Goal: Navigation & Orientation: Understand site structure

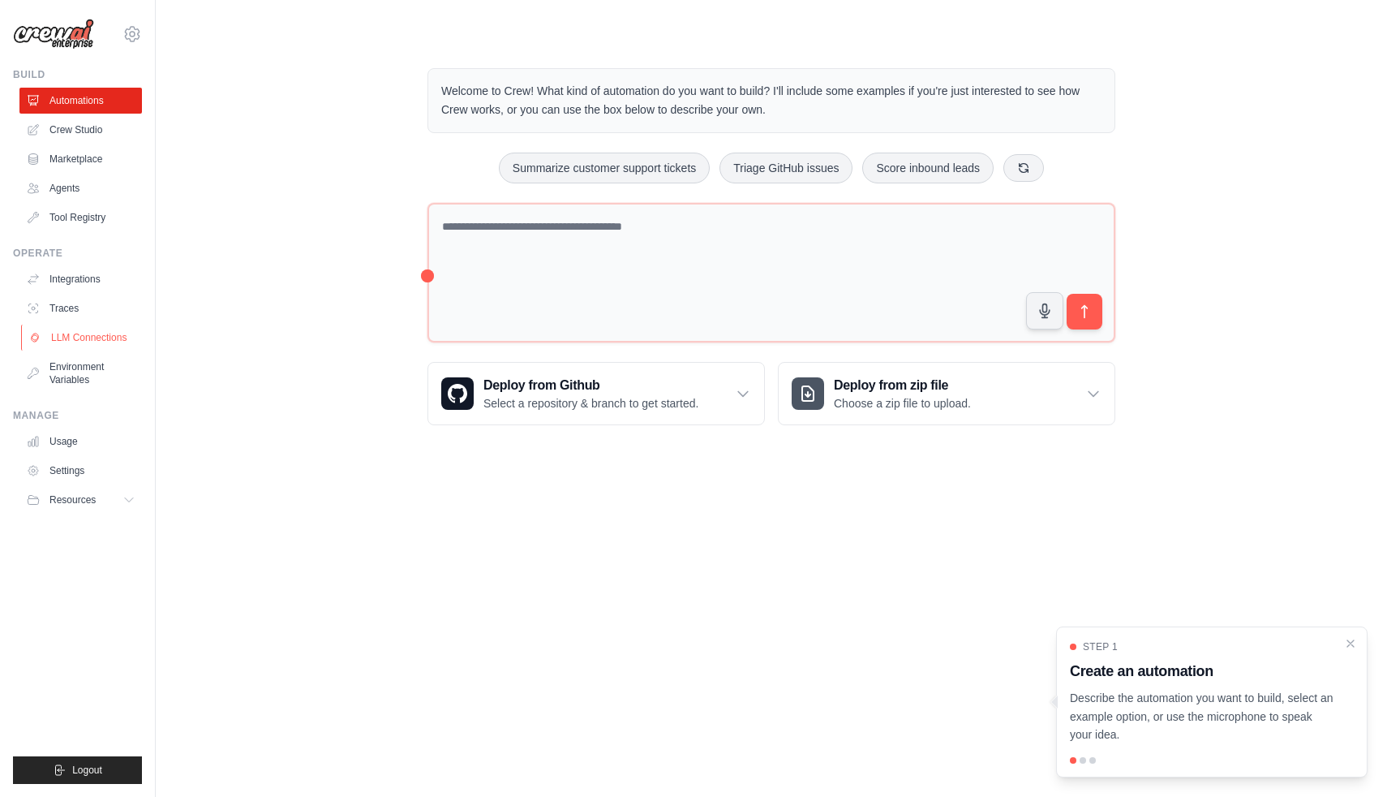
click at [112, 340] on link "LLM Connections" at bounding box center [82, 338] width 123 height 26
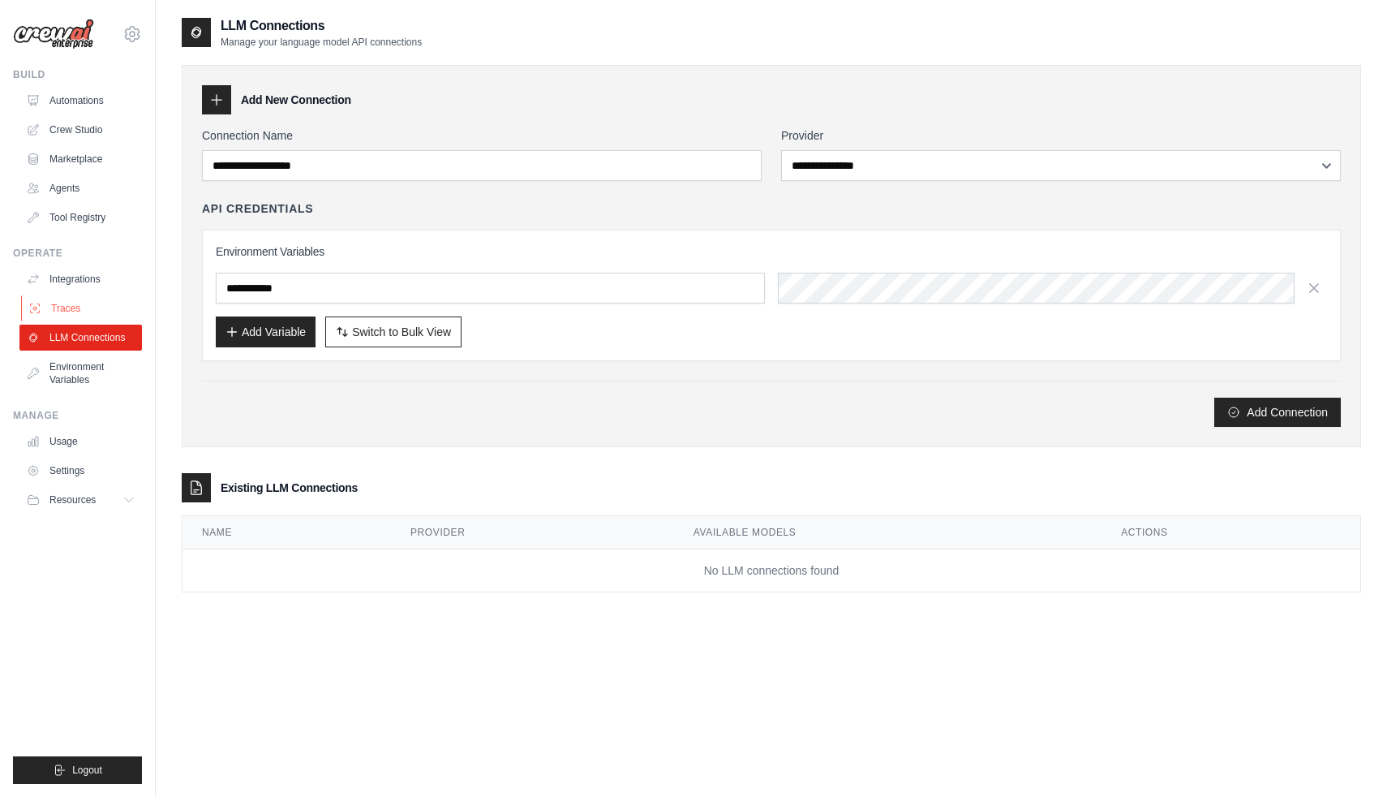
click at [77, 304] on link "Traces" at bounding box center [82, 308] width 123 height 26
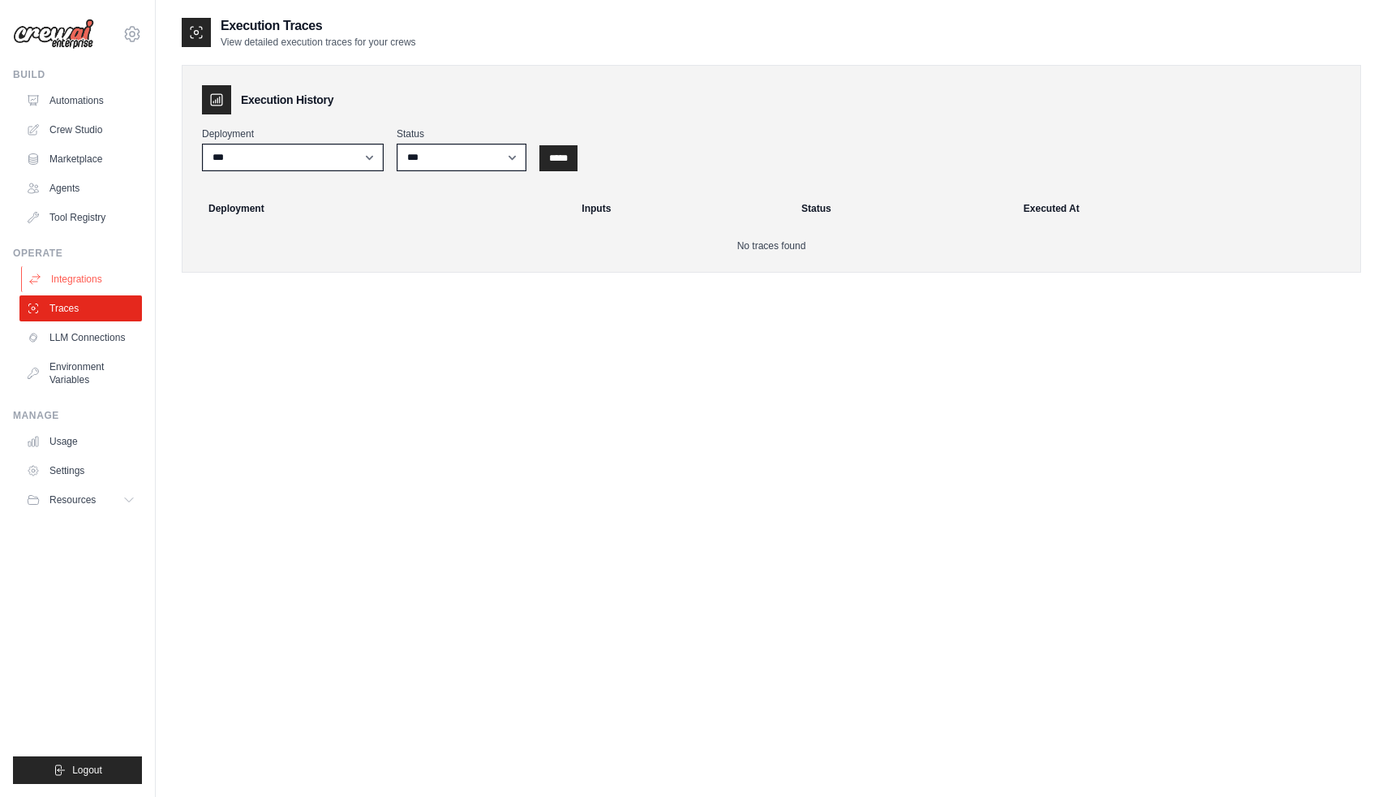
click at [76, 283] on link "Integrations" at bounding box center [82, 279] width 123 height 26
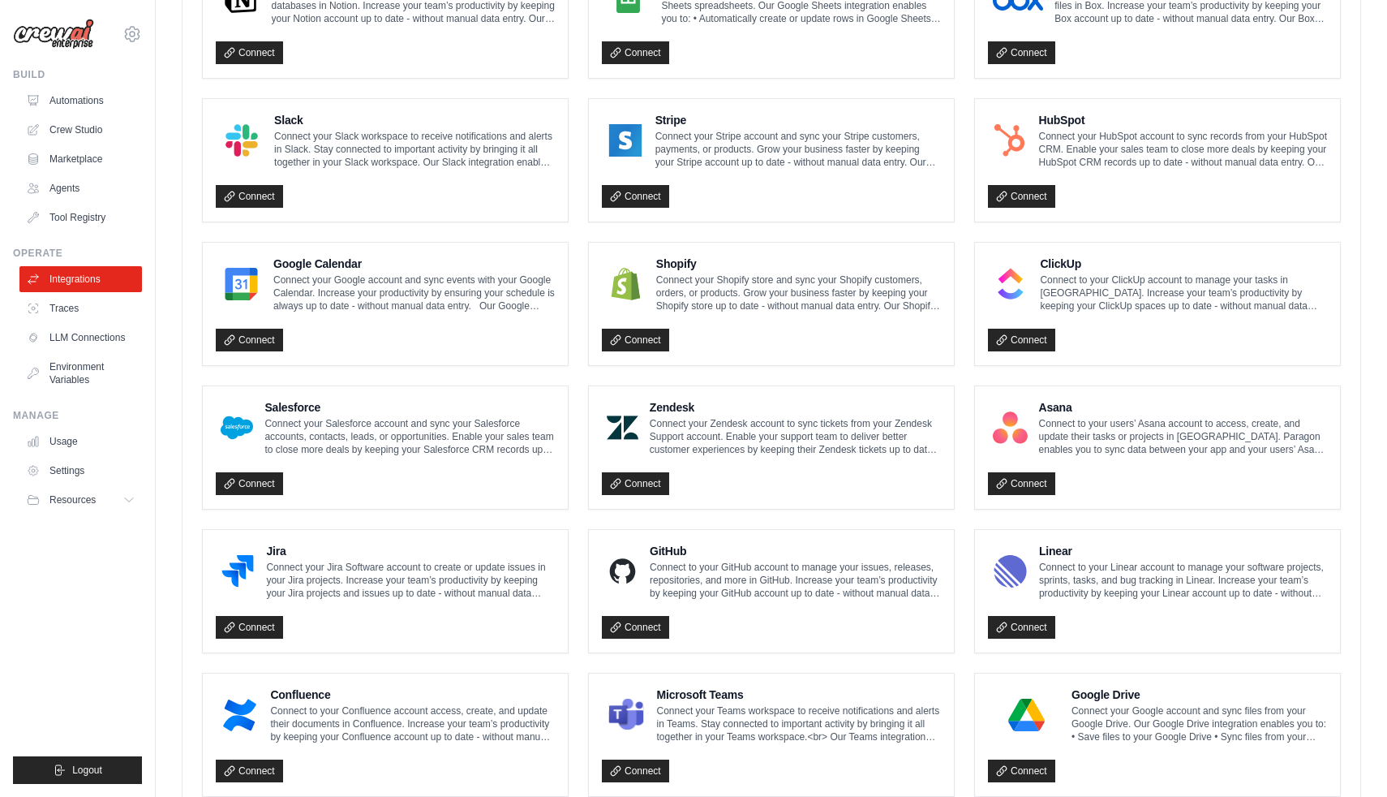
scroll to position [722, 0]
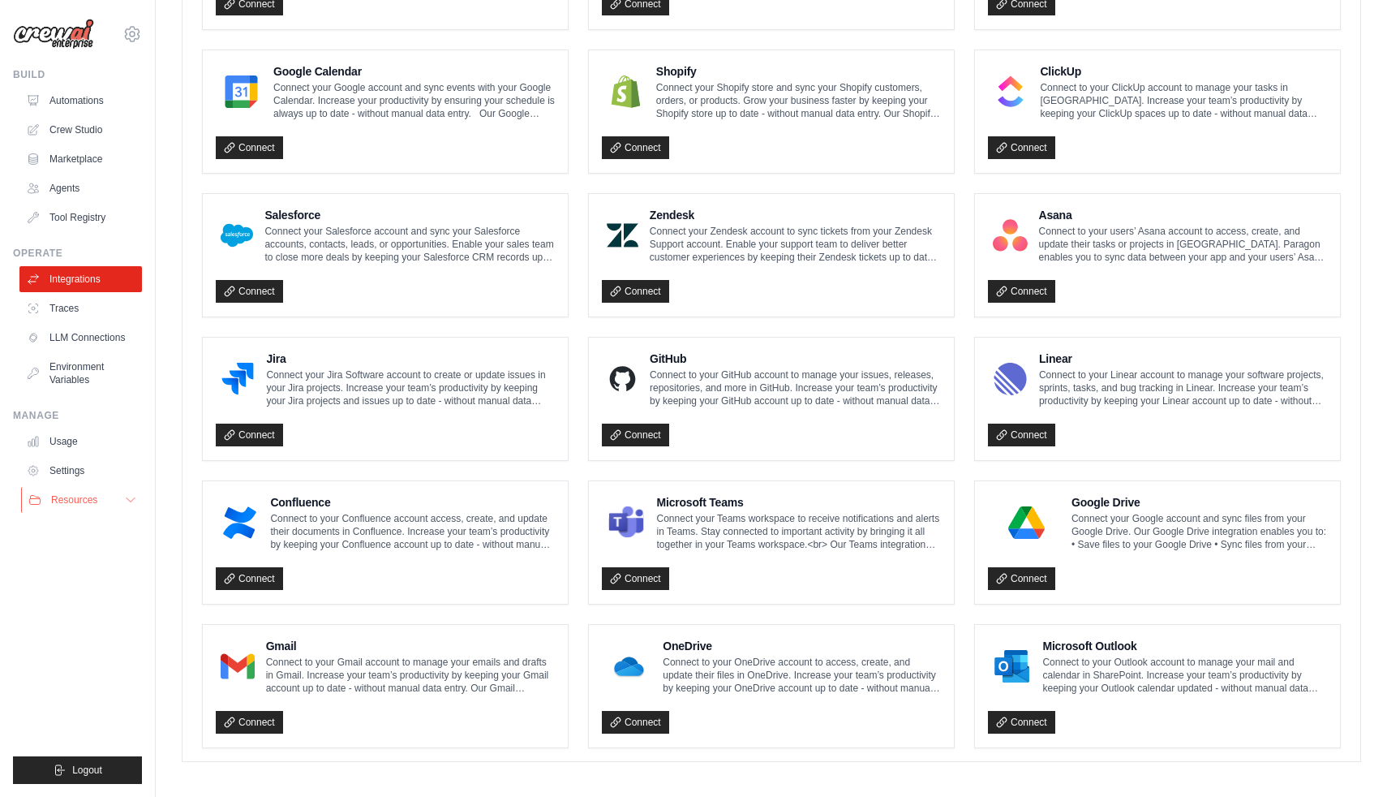
click at [77, 504] on span "Resources" at bounding box center [74, 499] width 46 height 13
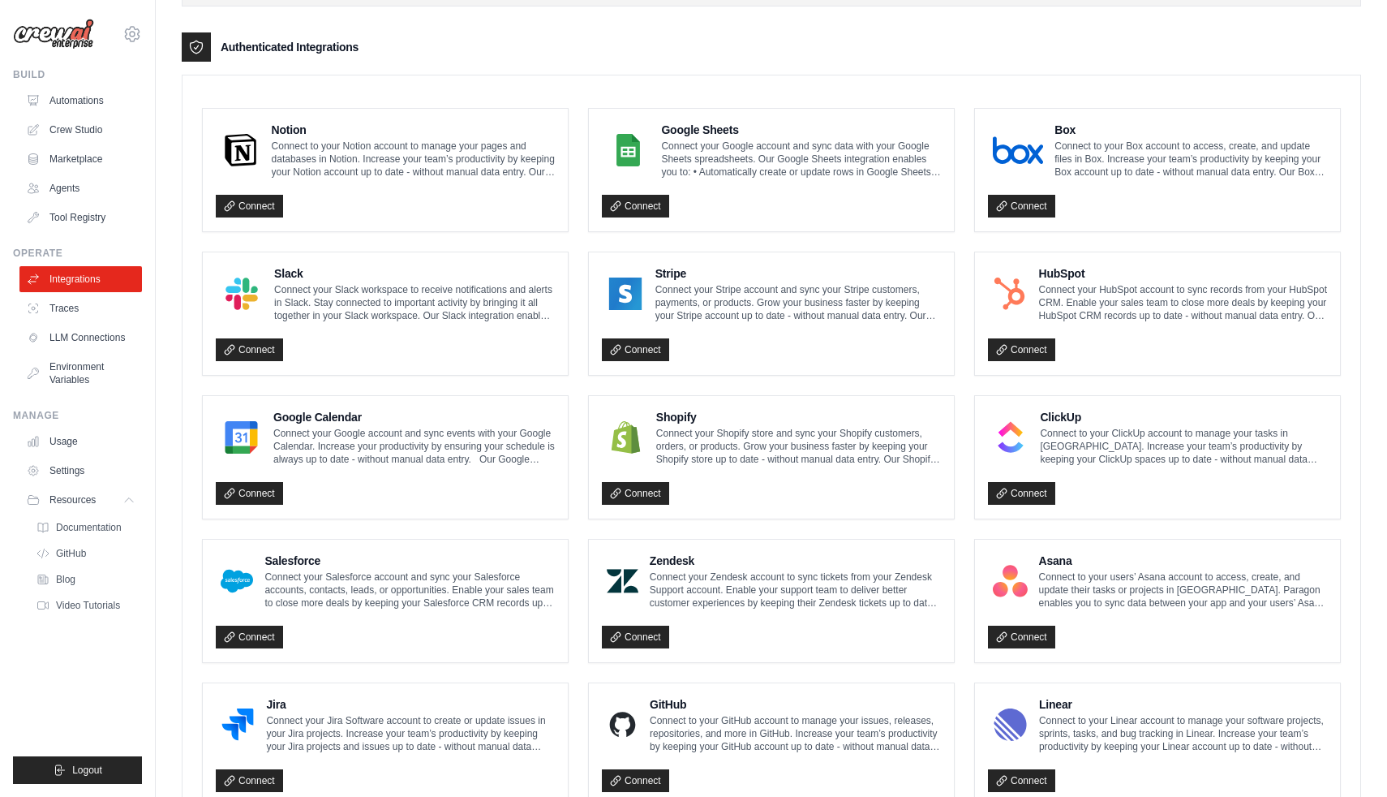
scroll to position [376, 0]
